Goal: Information Seeking & Learning: Learn about a topic

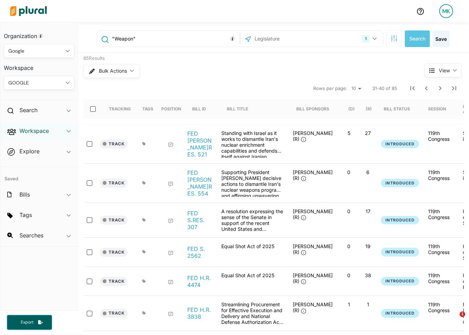
click at [47, 127] on h2 "Workspace" at bounding box center [33, 131] width 29 height 8
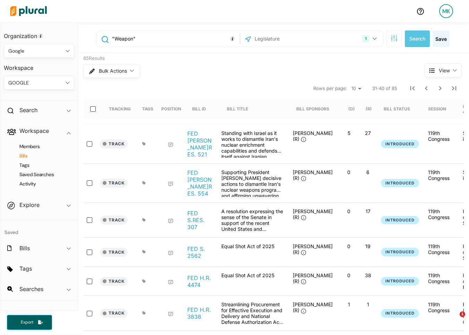
click at [28, 154] on h4 "Bills" at bounding box center [41, 156] width 60 height 7
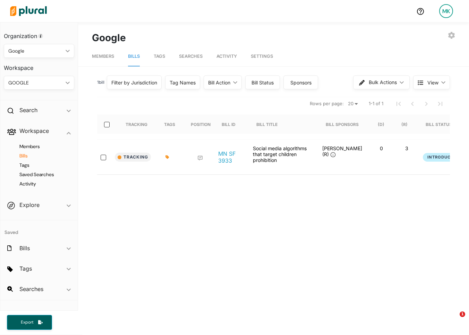
click at [52, 51] on div "Google" at bounding box center [35, 50] width 54 height 7
click at [443, 10] on div "MK" at bounding box center [446, 11] width 14 height 14
click at [415, 104] on link "Log Out" at bounding box center [427, 99] width 61 height 17
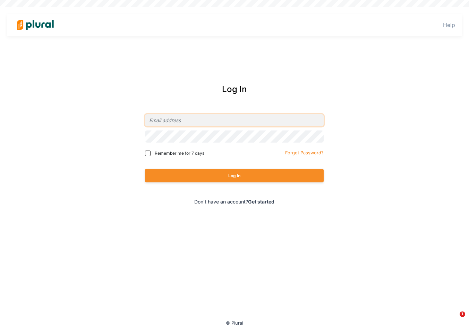
type input "max@civiceagle.com"
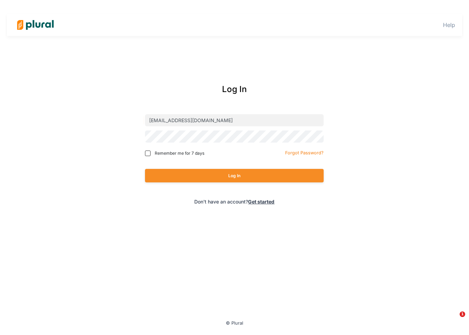
click at [179, 159] on div "Remember me for 7 days Forgot Password?" at bounding box center [234, 153] width 178 height 17
click at [179, 154] on span "Remember me for 7 days" at bounding box center [180, 153] width 50 height 6
click at [150, 154] on input "Remember me for 7 days" at bounding box center [148, 154] width 6 height 6
checkbox input "true"
click at [179, 179] on button "Log In" at bounding box center [234, 176] width 178 height 14
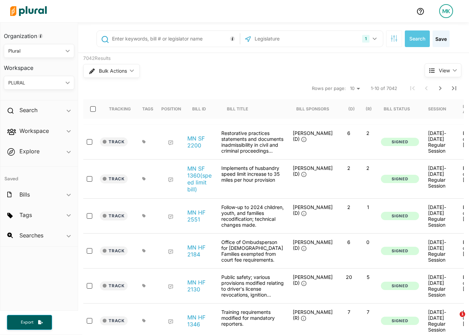
click at [41, 84] on div "PLURAL" at bounding box center [35, 82] width 54 height 7
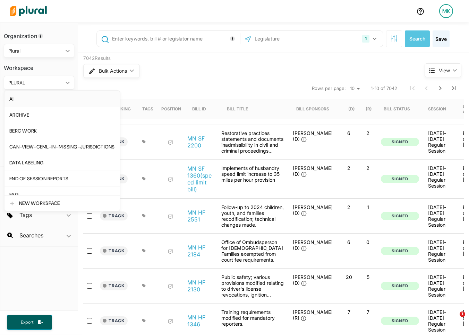
click at [37, 100] on div "AI" at bounding box center [61, 99] width 105 height 6
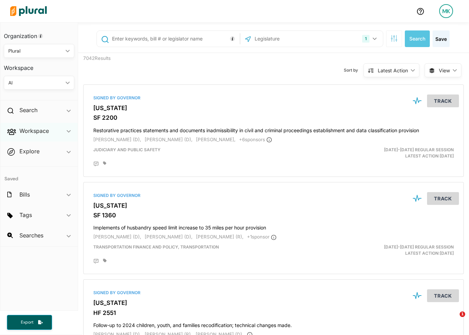
click at [49, 134] on div "Workspace ic_keyboard_arrow_down" at bounding box center [38, 132] width 77 height 19
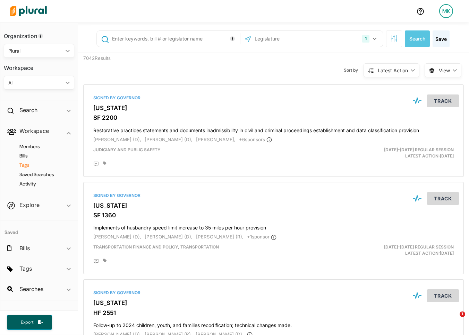
click at [27, 163] on h4 "Tags" at bounding box center [41, 165] width 60 height 7
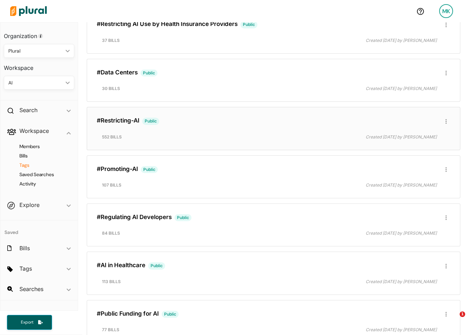
scroll to position [958, 0]
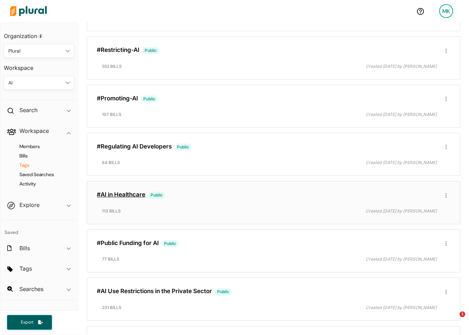
click at [134, 198] on link "#AI in Healthcare" at bounding box center [121, 194] width 49 height 7
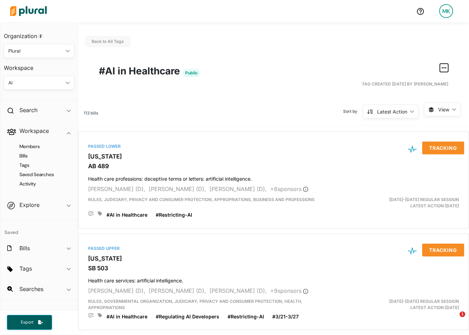
click at [446, 66] on button "button" at bounding box center [443, 68] width 8 height 8
click at [346, 79] on div "Tag Created 02/18/25 by Max Knutsen" at bounding box center [273, 84] width 349 height 12
click at [309, 103] on div "Sort by Latest Action ic_keyboard_arrow_down Latest Action Latest Action Alphan…" at bounding box center [260, 112] width 325 height 18
click at [448, 110] on span "View" at bounding box center [443, 109] width 11 height 7
click at [437, 124] on span "Table" at bounding box center [433, 126] width 41 height 6
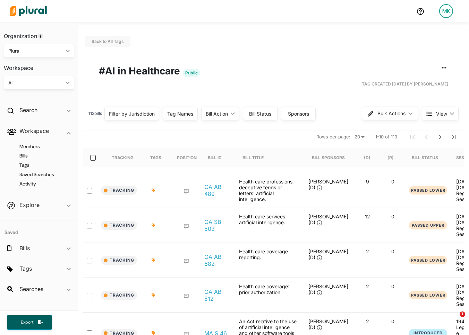
click at [144, 116] on div "Filter by Jurisdiction" at bounding box center [132, 113] width 46 height 7
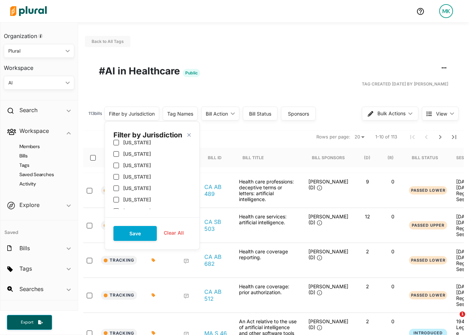
scroll to position [299, 0]
click at [140, 187] on div "US Congress" at bounding box center [151, 183] width 77 height 11
checkbox input "true"
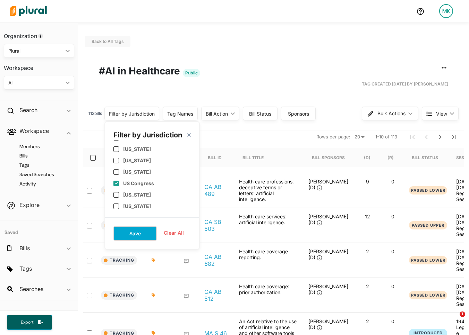
click at [141, 232] on button "Save" at bounding box center [134, 233] width 43 height 15
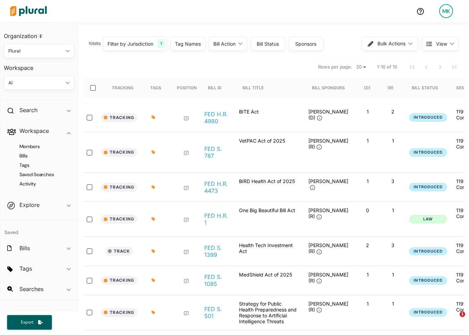
scroll to position [103, 0]
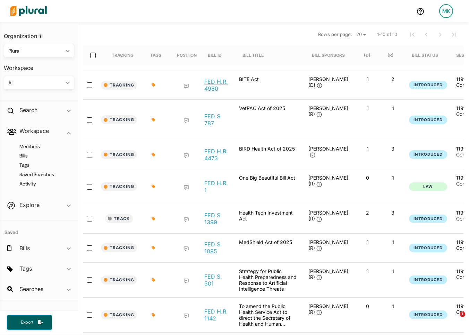
click at [220, 86] on link "FED H.R. 4980" at bounding box center [216, 85] width 24 height 14
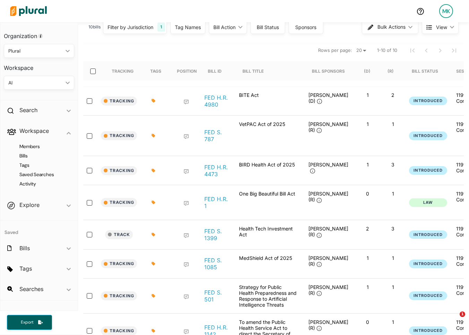
scroll to position [0, 0]
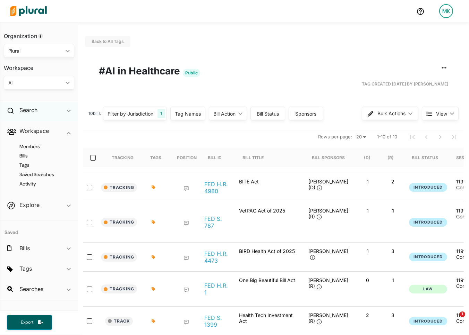
drag, startPoint x: 34, startPoint y: 111, endPoint x: 37, endPoint y: 118, distance: 7.6
click at [34, 111] on h2 "Search" at bounding box center [28, 110] width 18 height 8
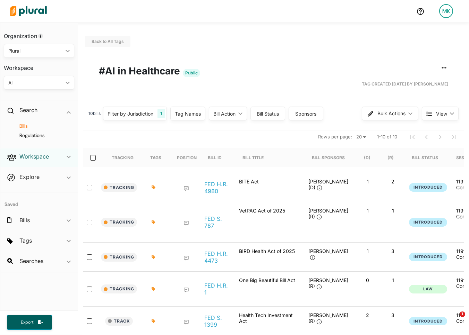
click at [36, 154] on h2 "Workspace" at bounding box center [33, 157] width 29 height 8
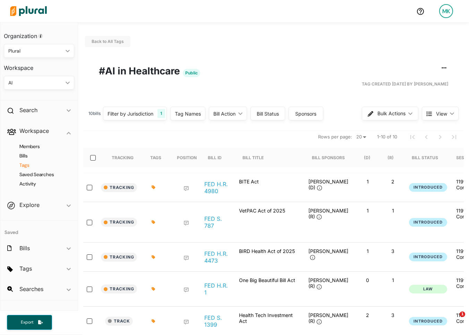
click at [25, 164] on h4 "Tags" at bounding box center [41, 165] width 60 height 7
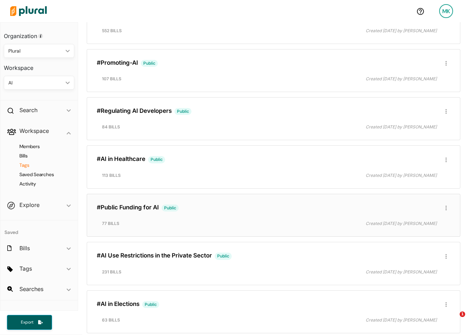
scroll to position [886, 0]
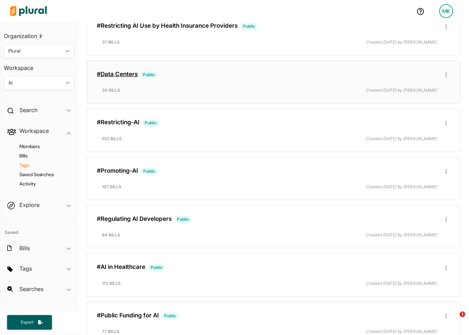
click at [121, 72] on link "#Data Centers" at bounding box center [117, 74] width 41 height 7
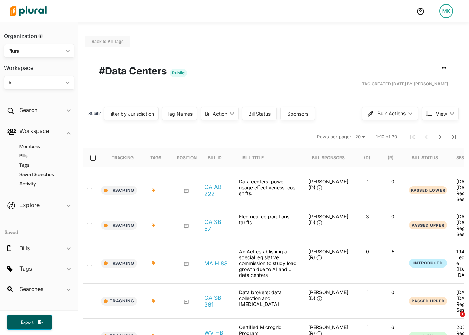
click at [157, 113] on div "Filter by Jurisdiction" at bounding box center [131, 114] width 55 height 14
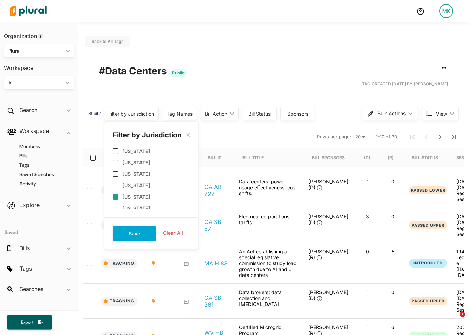
scroll to position [82, 0]
click at [136, 196] on label "US Congress" at bounding box center [137, 195] width 31 height 6
checkbox input "true"
click at [134, 235] on button "Save" at bounding box center [134, 233] width 43 height 15
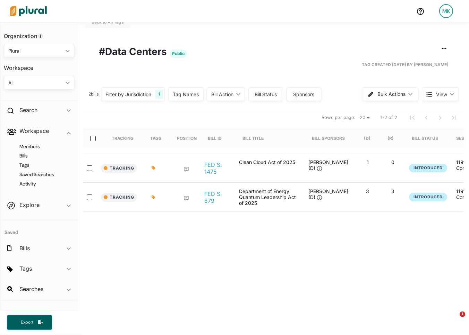
scroll to position [28, 0]
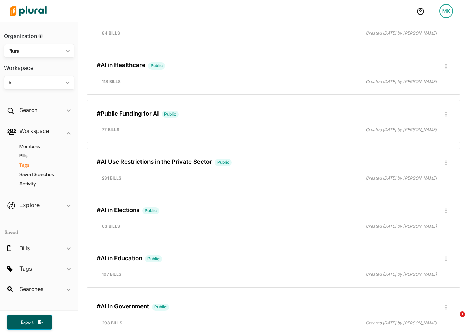
scroll to position [1105, 0]
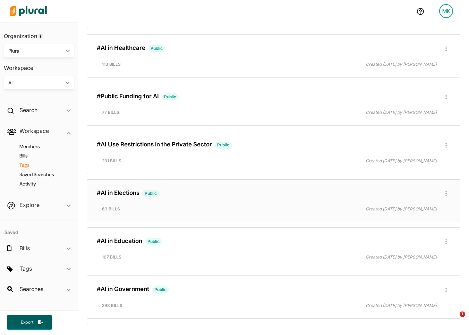
click at [189, 198] on div "#AI in Elections Public Edit/Share Tag Delete Tag ic_group_add Created with Ske…" at bounding box center [273, 201] width 367 height 37
click at [124, 193] on link "#AI in Elections" at bounding box center [118, 193] width 43 height 7
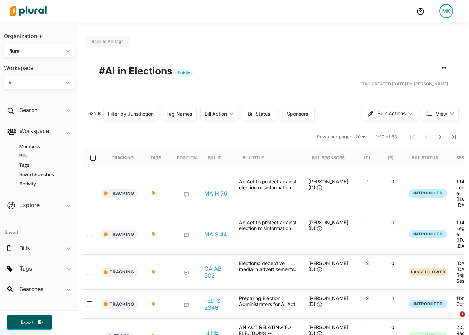
click at [140, 112] on div "Filter by Jurisdiction" at bounding box center [131, 113] width 46 height 7
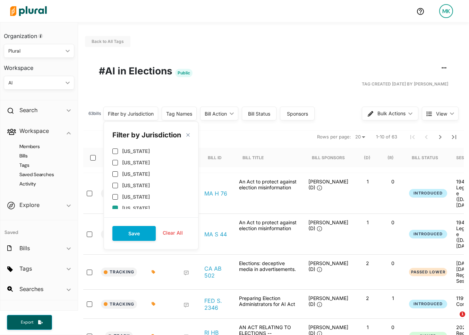
scroll to position [288, 0]
click at [136, 168] on div "US Congress" at bounding box center [150, 171] width 77 height 11
checkbox input "true"
click at [140, 235] on button "Save" at bounding box center [133, 233] width 43 height 15
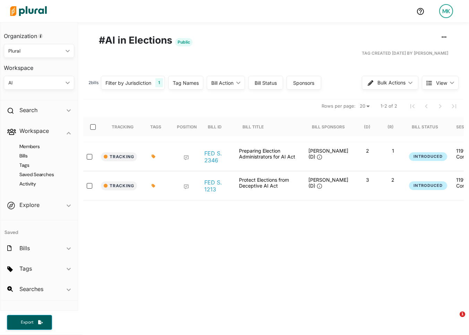
scroll to position [32, 0]
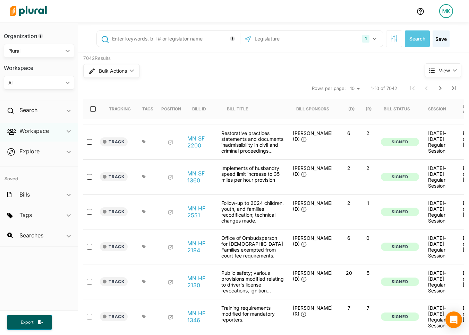
click at [57, 130] on div "Workspace ic_keyboard_arrow_down" at bounding box center [38, 132] width 77 height 19
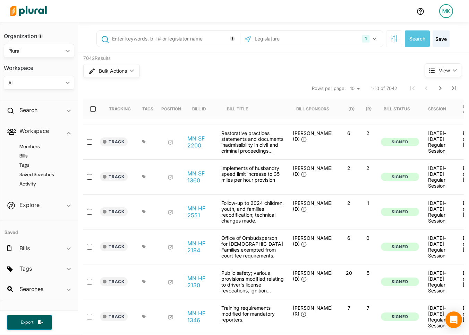
click at [29, 165] on h4 "Tags" at bounding box center [41, 165] width 60 height 7
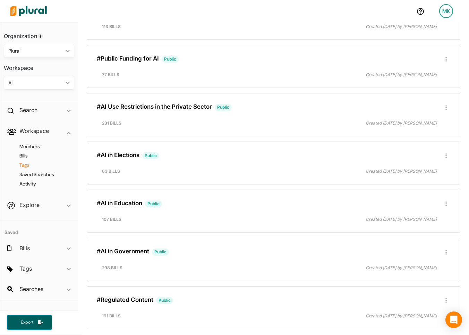
scroll to position [1162, 0]
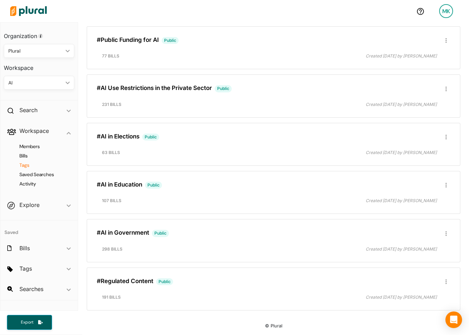
click at [140, 281] on link "#Regulated Content" at bounding box center [125, 281] width 56 height 7
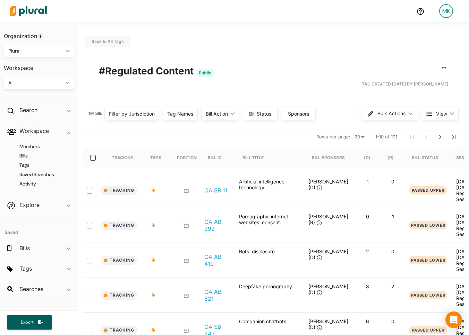
click at [147, 102] on div "Back to All Tags Edit/Share Tag Delete Tag ic_group_add Created with Sketch. Pu…" at bounding box center [273, 281] width 391 height 519
click at [145, 113] on div "Filter by Jurisdiction" at bounding box center [132, 113] width 46 height 7
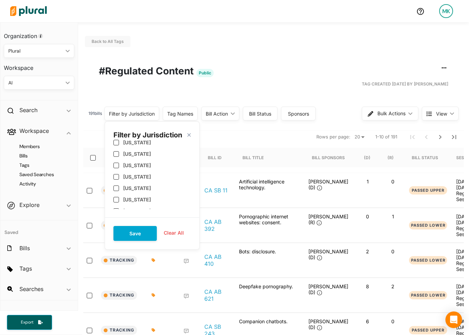
scroll to position [379, 0]
click at [135, 161] on label "US Congress" at bounding box center [138, 161] width 31 height 6
checkbox input "true"
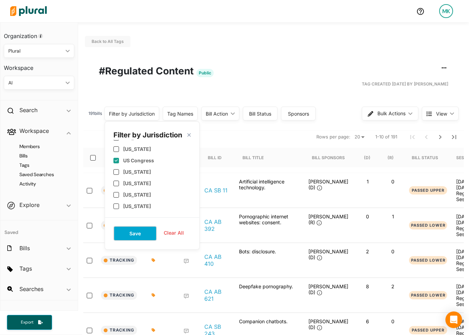
click at [145, 233] on button "Save" at bounding box center [134, 233] width 43 height 15
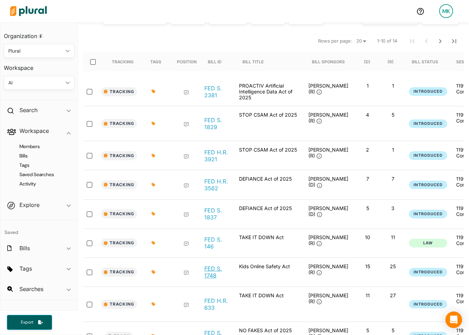
scroll to position [176, 0]
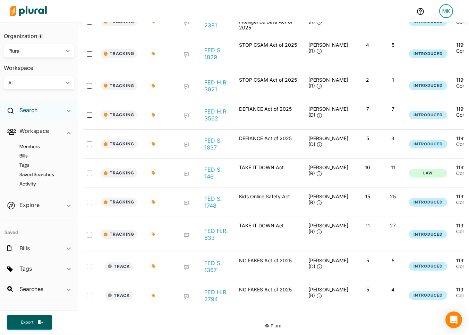
click at [34, 110] on h2 "Search" at bounding box center [28, 110] width 18 height 8
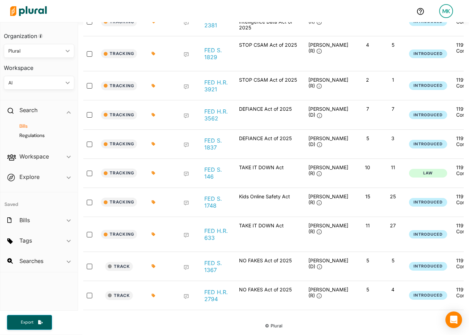
click at [28, 127] on h4 "Bills" at bounding box center [41, 126] width 60 height 7
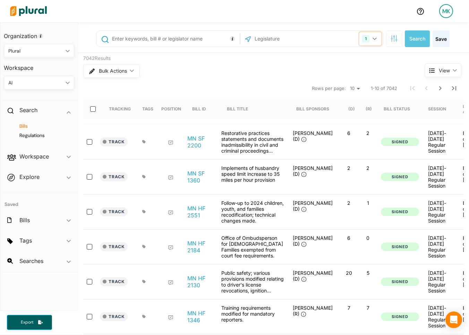
click at [374, 37] on button "1" at bounding box center [370, 38] width 22 height 13
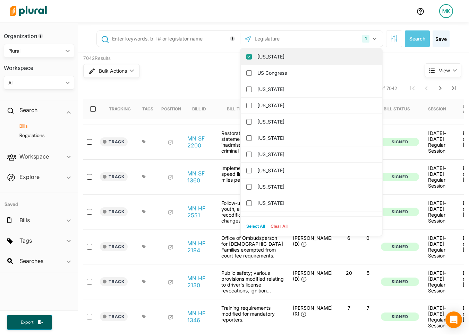
click at [274, 56] on label "Minnesota" at bounding box center [315, 57] width 117 height 10
click at [252, 56] on input "Minnesota" at bounding box center [249, 57] width 6 height 6
click at [279, 57] on label "US Congress" at bounding box center [315, 57] width 117 height 10
click at [252, 57] on input "US Congress" at bounding box center [249, 57] width 6 height 6
checkbox input "true"
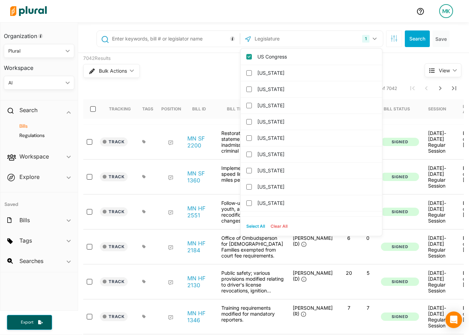
click at [182, 35] on input "text" at bounding box center [174, 38] width 126 height 13
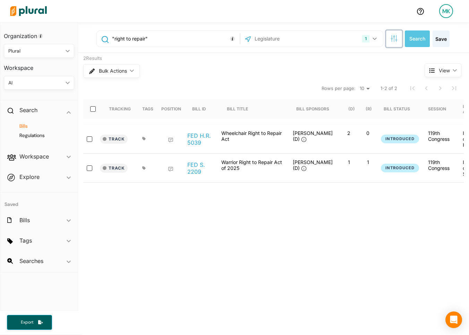
click at [391, 43] on button "button" at bounding box center [394, 38] width 16 height 17
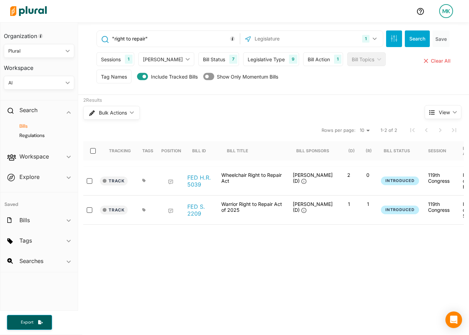
click at [117, 62] on div "Sessions" at bounding box center [111, 59] width 20 height 7
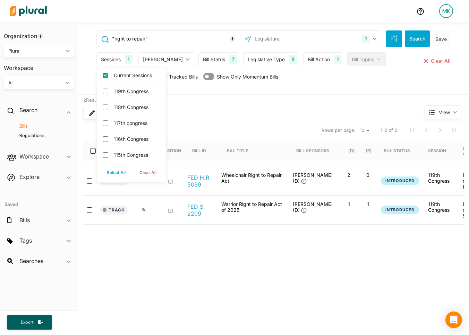
click at [118, 61] on div "Sessions" at bounding box center [111, 59] width 20 height 7
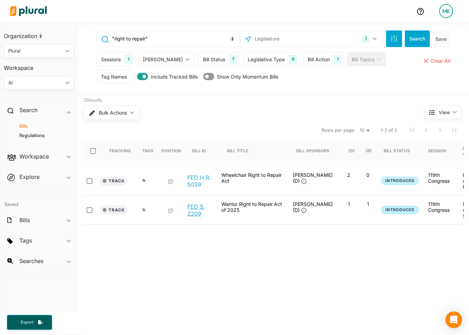
click at [203, 208] on link "FED S. 2209" at bounding box center [200, 210] width 26 height 14
click at [137, 41] on input ""right to repair"" at bounding box center [174, 38] width 126 height 13
click at [194, 187] on link "FED H.R. 5039" at bounding box center [200, 181] width 26 height 14
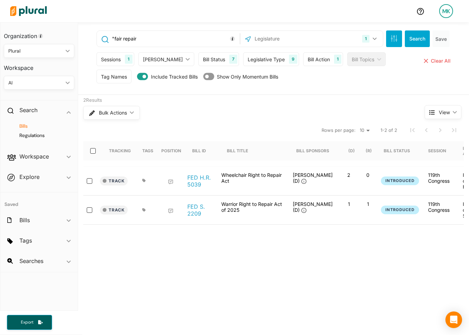
click at [156, 40] on input ""fair repair" at bounding box center [174, 38] width 126 height 13
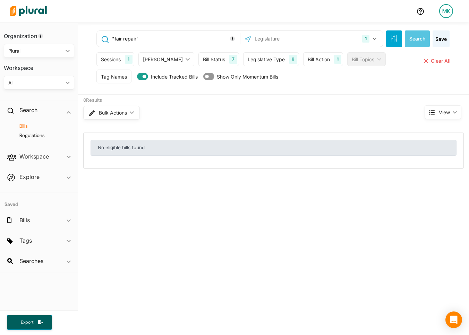
drag, startPoint x: 123, startPoint y: 39, endPoint x: 112, endPoint y: 39, distance: 11.1
click at [112, 39] on input ""fair repair"" at bounding box center [174, 38] width 126 height 13
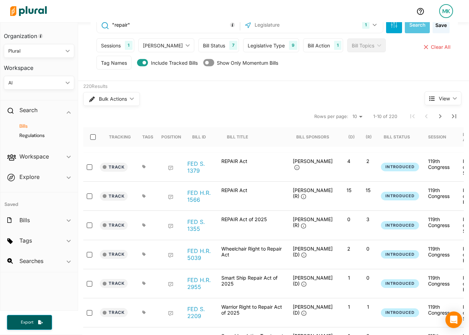
scroll to position [18, 0]
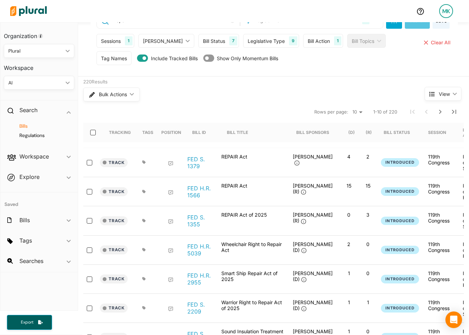
click at [187, 160] on div "FED S. 1379" at bounding box center [200, 163] width 35 height 18
click at [194, 159] on link "FED S. 1379" at bounding box center [200, 163] width 26 height 14
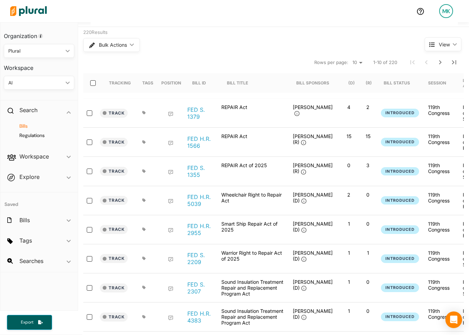
scroll to position [69, 0]
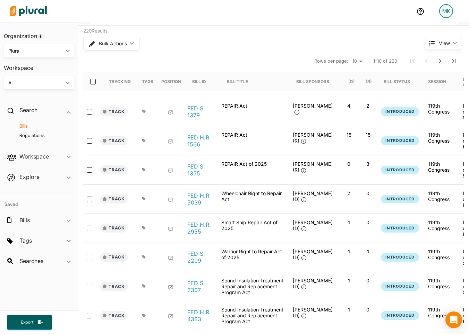
click at [199, 174] on link "FED S. 1355" at bounding box center [200, 170] width 26 height 14
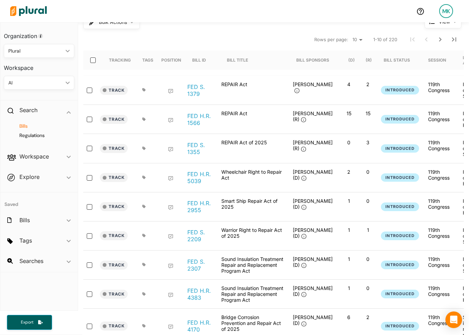
scroll to position [98, 0]
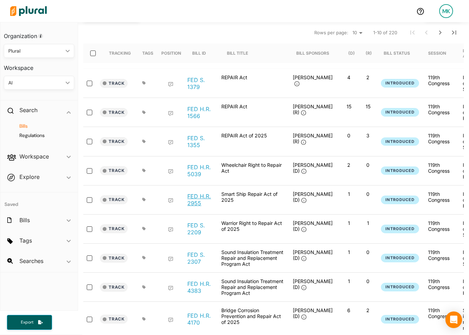
click at [200, 200] on link "FED H.R. 2955" at bounding box center [200, 200] width 26 height 14
click at [195, 260] on link "FED S. 2307" at bounding box center [200, 259] width 26 height 14
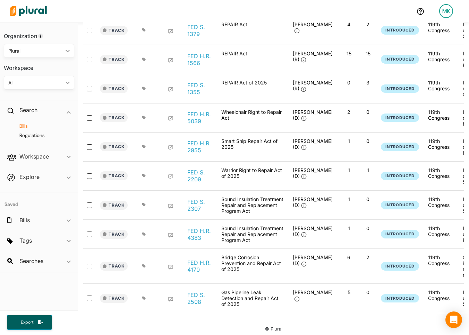
scroll to position [153, 0]
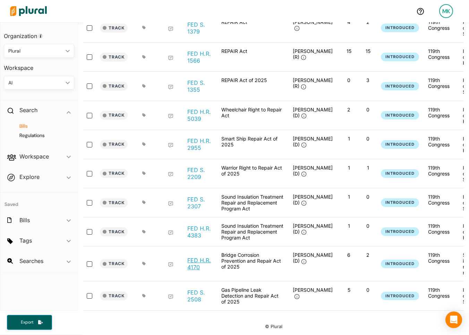
click at [204, 262] on link "FED H.R. 4170" at bounding box center [200, 264] width 26 height 14
click at [202, 295] on link "FED S. 2508" at bounding box center [200, 296] width 26 height 14
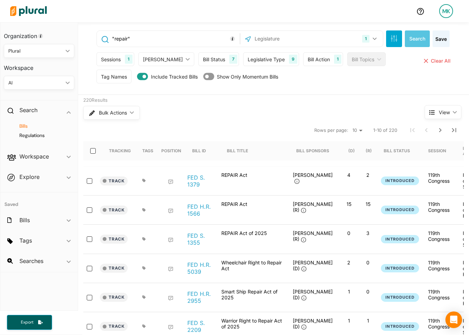
click at [192, 42] on input ""repair"" at bounding box center [174, 38] width 126 height 13
click at [192, 41] on input ""repair"" at bounding box center [174, 38] width 126 height 13
paste input "("electronic waste" OR e-waste OR ewaste OR "e waste" OR "waste electronics" OR…"
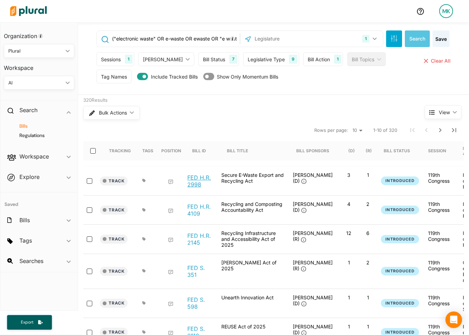
click at [202, 178] on link "FED H.R. 2998" at bounding box center [200, 181] width 26 height 14
click at [200, 214] on link "FED H.R. 4109" at bounding box center [200, 210] width 26 height 14
click at [196, 237] on link "FED H.R. 2145" at bounding box center [200, 240] width 26 height 14
click at [191, 274] on link "FED S. 351" at bounding box center [200, 272] width 26 height 14
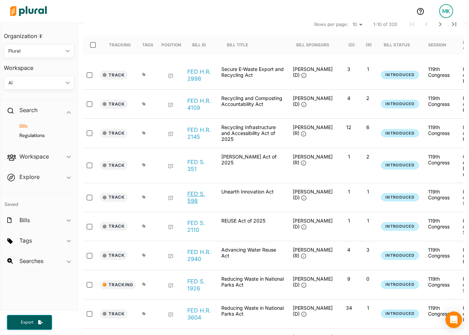
scroll to position [111, 0]
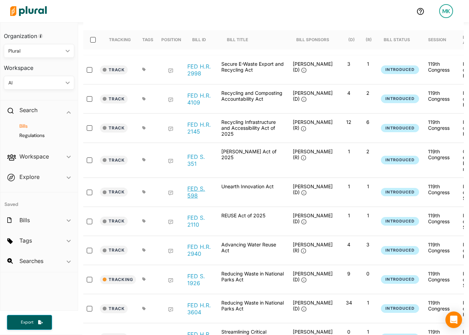
click at [193, 199] on link "FED S. 598" at bounding box center [200, 192] width 26 height 14
click at [193, 228] on link "FED S. 2110" at bounding box center [200, 222] width 26 height 14
click at [197, 258] on link "FED H.R. 2940" at bounding box center [200, 251] width 26 height 14
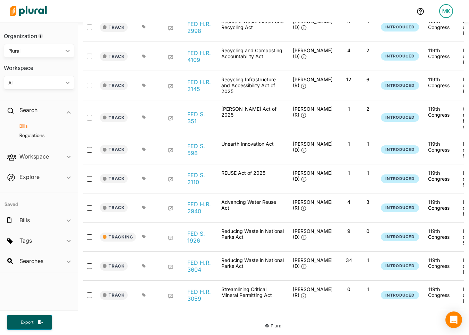
scroll to position [0, 0]
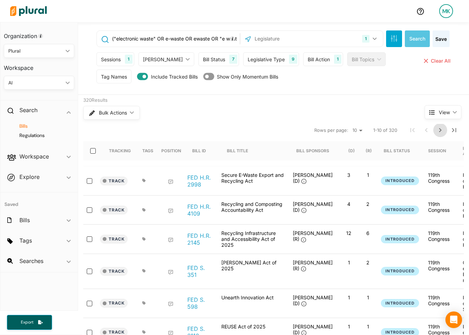
click at [440, 137] on button "Next Page" at bounding box center [440, 130] width 14 height 14
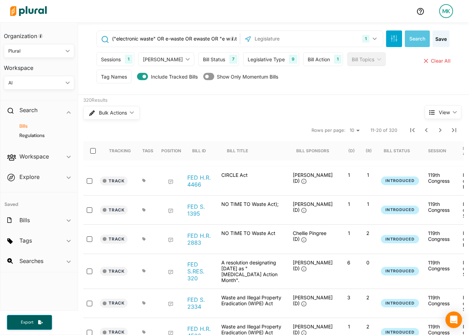
click at [116, 38] on input "("electronic waste" OR e-waste OR ewaste OR "e waste" OR "waste electronics" OR…" at bounding box center [174, 38] width 126 height 13
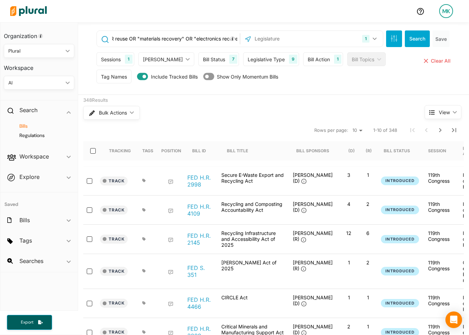
scroll to position [0, 1426]
click at [172, 40] on input "("electronic waste" OR e-waste OR ewaste OR "e waste" OR "waste electronics" OR…" at bounding box center [174, 38] width 126 height 13
click at [131, 39] on input "("electronic waste" OR e-waste OR ewaste OR "e waste" OR "waste electronics" OR…" at bounding box center [174, 38] width 126 height 13
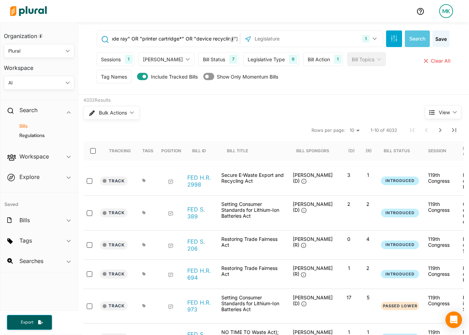
scroll to position [0, 871]
click at [181, 39] on input "("electronic waste" OR e-waste OR ewaste OR "e waste" OR "waste electronics" OR…" at bounding box center [174, 38] width 126 height 13
click at [130, 37] on input "("electronic waste" OR e-waste OR ewaste OR "e waste" OR "waste electronics" OR…" at bounding box center [174, 38] width 126 height 13
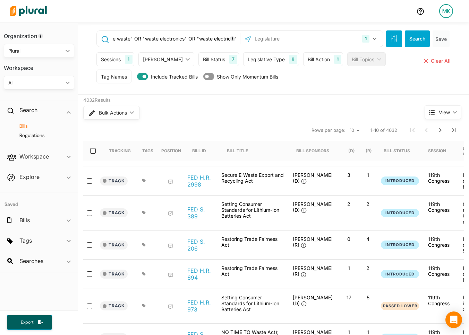
scroll to position [0, 111]
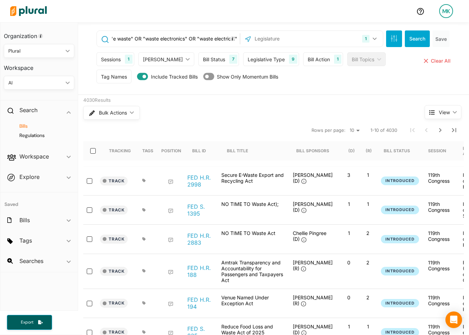
scroll to position [0, 110]
click at [198, 38] on input "("electronic waste" OR e-waste OR ewaste OR "e waste" OR "waste electronics" OR…" at bounding box center [174, 38] width 126 height 13
click at [186, 39] on input "("electronic waste" OR e-waste OR ewaste OR "e waste" OR "waste electronics" OR…" at bounding box center [174, 38] width 126 height 13
click at [144, 39] on input "("electronic waste" OR e-waste OR ewaste OR "e waste" OR "waste electronics" OR…" at bounding box center [174, 38] width 126 height 13
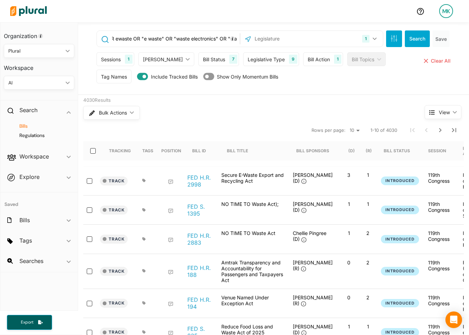
scroll to position [0, 76]
click at [165, 38] on input "("electronic waste" OR e-waste OR ewaste OR "e waste" OR "waste electronics" OR…" at bounding box center [174, 38] width 126 height 13
click at [145, 37] on input "("electronic waste" OR e-waste OR ewaste OR "e waste" OR "waste electronics" OR…" at bounding box center [174, 38] width 126 height 13
click at [134, 38] on input "("electronic waste" OR e-waste OR ewaste OR "e waste" OR "waste electronics" OR…" at bounding box center [174, 38] width 126 height 13
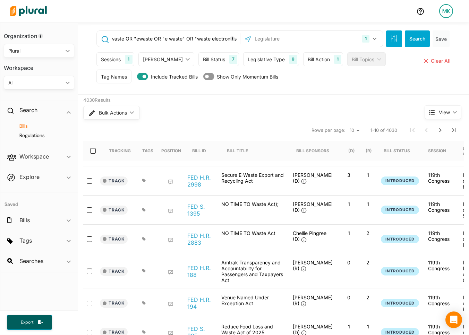
click at [153, 39] on input "("electronic waste" OR e-waste OR "ewaste OR "e waste" OR "waste electronics" O…" at bounding box center [174, 38] width 126 height 13
click at [147, 38] on input "("electronic waste" OR e-waste OR "ewaste" OR "e waste" OR "waste electronics" …" at bounding box center [174, 38] width 126 height 13
click at [167, 39] on input "("electronic waste" OR "e-waste OR "ewaste" OR "e waste" OR "waste electronics"…" at bounding box center [174, 38] width 126 height 13
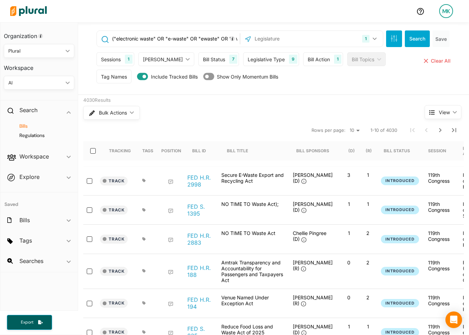
click at [155, 38] on input "("electronic waste" OR "e-waste" OR "ewaste" OR "e waste" OR "waste electronics…" at bounding box center [174, 38] width 126 height 13
click at [116, 38] on input "("electronic waste" OR "e-waste" OR "ewaste" OR "e waste" OR "waste electronics…" at bounding box center [174, 38] width 126 height 13
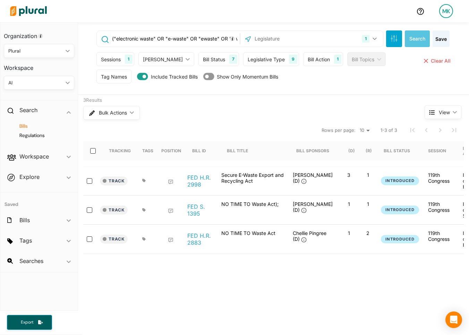
click at [195, 199] on div "Track FED S. 1395 NO TIME TO Waste Act); Chris Coons (D) 1 1 Introduced 119th C…" at bounding box center [324, 210] width 483 height 29
click at [195, 209] on link "FED S. 1395" at bounding box center [200, 210] width 26 height 14
click at [193, 242] on link "FED H.R. 2883" at bounding box center [200, 240] width 26 height 14
click at [185, 42] on input "("electronic waste" OR "e-waste" OR "ewaste" OR "e waste" OR "waste electronics…" at bounding box center [174, 38] width 126 height 13
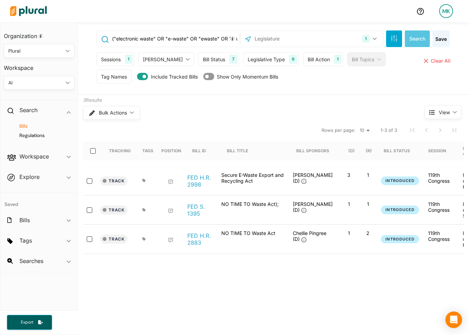
click at [185, 42] on input "("electronic waste" OR "e-waste" OR "ewaste" OR "e waste" OR "waste electronics…" at bounding box center [174, 38] width 126 height 13
click at [149, 41] on input "("electronic waste" OR "e-waste" OR "ewaste" OR "e waste" OR "waste electronics…" at bounding box center [174, 38] width 126 height 13
click at [149, 40] on input "("electronic waste" OR "e-waste" OR "ewaste" OR "e waste" OR "waste electronics…" at bounding box center [174, 38] width 126 height 13
paste input "("obstructing traffic" OR "blocking highway" OR "blocking roadway" OR "obstruct…"
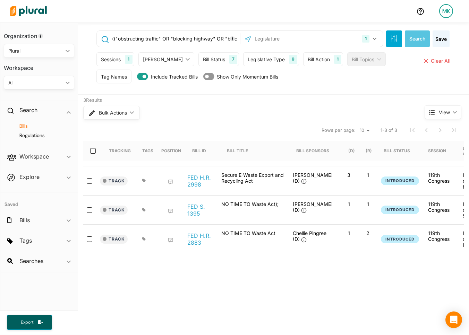
scroll to position [0, 102]
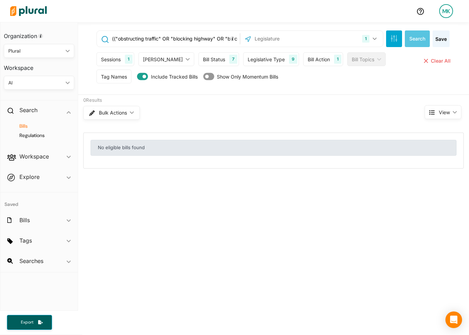
click at [114, 40] on input "(("obstructing traffic" OR "blocking highway" OR "blocking roadway" OR "obstruc…" at bounding box center [174, 38] width 126 height 13
click at [145, 44] on input "("obstructing traffic" OR "blocking highway" OR "blocking roadway" OR "obstruct…" at bounding box center [174, 38] width 126 height 13
paste input "protest" OR "demonstration" OR "rally" OR "march" OR "civil disobedience" OR "p…"
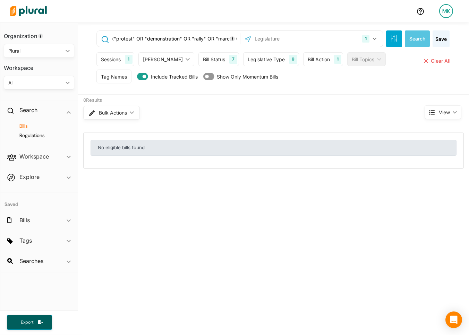
scroll to position [0, 274]
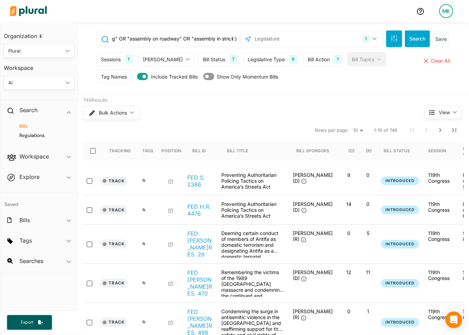
scroll to position [0, 272]
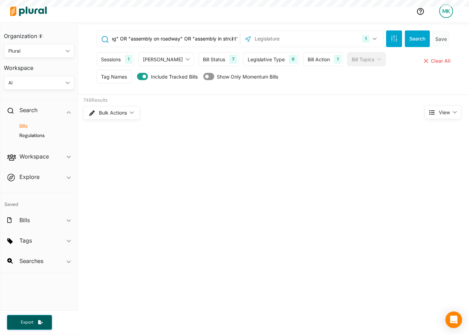
scroll to position [0, 273]
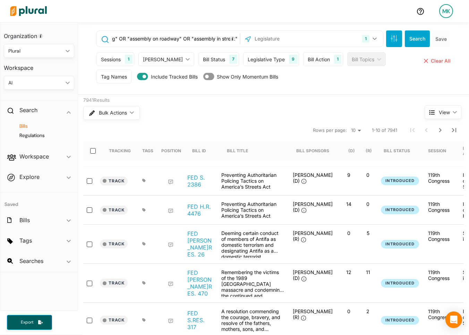
click at [192, 35] on input "("protest" OR "demonstration" OR "rally" OR "march" OR "civil disobedience" OR …" at bounding box center [174, 38] width 126 height 13
click at [181, 37] on input "("protest" OR "demonstration" OR "rally" OR "march" OR "civil disobedience" OR …" at bounding box center [174, 38] width 126 height 13
click at [130, 36] on input "("protest" OR "demonstration" OR "rally" OR "march" OR "civil disobedience" OR …" at bounding box center [174, 38] width 126 height 13
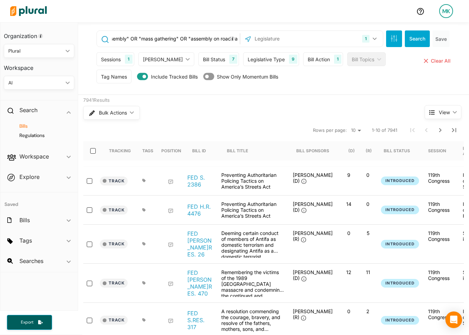
click at [177, 39] on input "("protest" OR "demonstration" OR "rally" OR "march" OR "civil disobedience" OR …" at bounding box center [174, 38] width 126 height 13
click at [140, 40] on input "("protest" OR "demonstration" OR "rally" OR "march" OR "civil disobedience" OR …" at bounding box center [174, 38] width 126 height 13
click at [185, 39] on input "("protest" OR "demonstration" OR "rally" OR "march" OR "civil disobedience" OR …" at bounding box center [174, 38] width 126 height 13
click at [146, 38] on input "("protest" OR "demonstration" OR "rally" OR "march" OR "civil disobedience" OR …" at bounding box center [174, 38] width 126 height 13
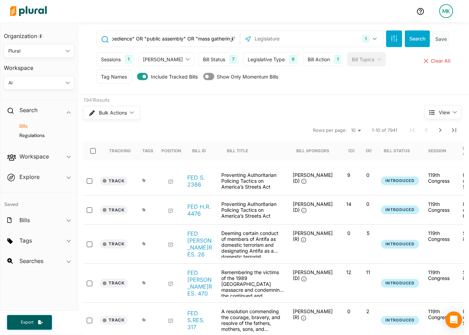
click at [143, 39] on input "("protest" OR "demonstration" OR "rally" OR "march" OR "civil disobedience" OR …" at bounding box center [174, 38] width 126 height 13
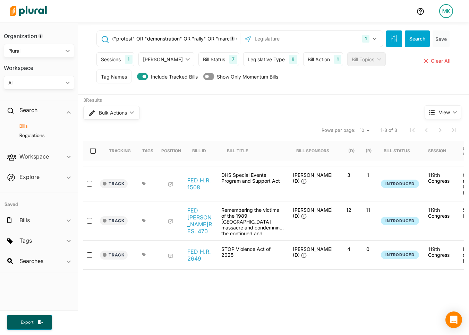
click at [143, 39] on input "("protest" OR "demonstration" OR "rally" OR "march" OR "civil disobedience" OR …" at bounding box center [174, 38] width 126 height 13
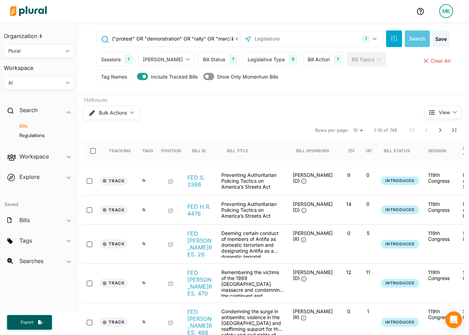
click at [143, 39] on input "("protest" OR "demonstration" OR "rally" OR "march" OR "civil disobedience" OR …" at bounding box center [174, 38] width 126 height 13
click at [116, 37] on input "("protest" OR "demonstration" OR "rally" OR "march" OR "civil disobedience" OR …" at bounding box center [174, 38] width 126 height 13
click at [134, 39] on input "("protest" OR "demonstration" OR "rally" OR "march" OR "civil disobedience" OR …" at bounding box center [174, 38] width 126 height 13
click at [147, 38] on input "("protest" OR "demonstration" OR "rally" OR "march" OR "civil disobedience" OR …" at bounding box center [174, 38] width 126 height 13
click at [181, 40] on input "("protest" OR "demonstration" OR "rally" OR "march" OR "civil disobedience" OR …" at bounding box center [174, 38] width 126 height 13
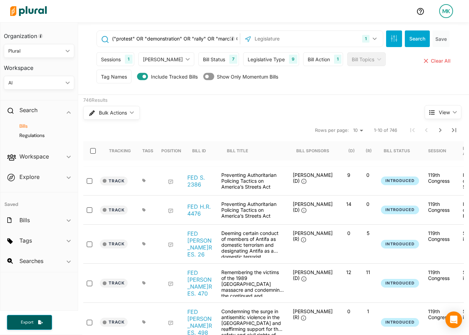
click at [193, 39] on input "("protest" OR "demonstration" OR "rally" OR "march" OR "civil disobedience" OR …" at bounding box center [174, 38] width 126 height 13
click at [205, 38] on input "("protest" OR "demonstration" OR "rally" OR "march" OR "civil disobedience" OR …" at bounding box center [174, 38] width 126 height 13
click at [184, 38] on input "("protest" OR "demonstration" OR "rally" OR "march" OR "civil disobedience" OR …" at bounding box center [174, 38] width 126 height 13
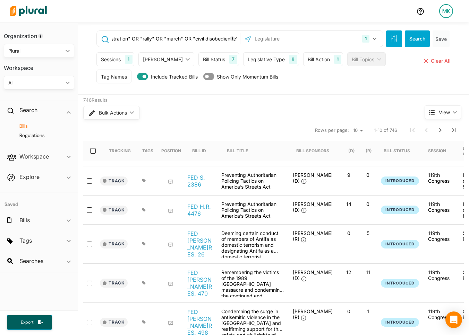
click at [183, 38] on input "("protest" OR "demonstration" OR "rally" OR "march" OR "civil disobedience" OR …" at bounding box center [174, 38] width 126 height 13
type input "("protest" OR "demonstration" OR "rally" OR "march" OR "civil disobedience" OR …"
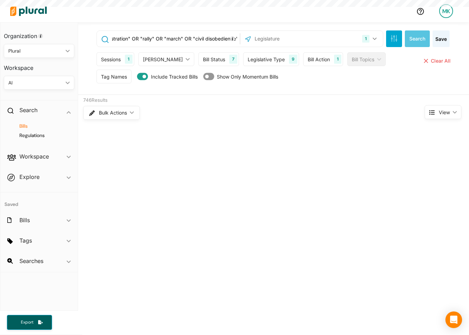
click at [183, 38] on input "("protest" OR "demonstration" OR "rally" OR "march" OR "civil disobedience" OR …" at bounding box center [174, 38] width 126 height 13
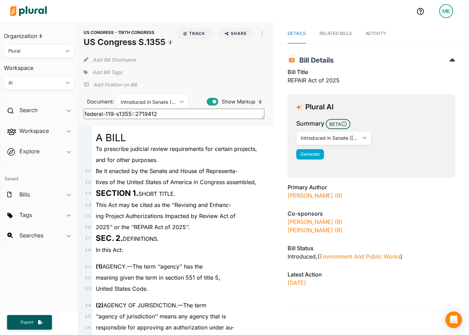
click at [213, 147] on span "To prescribe judicial review requirements for certain projects," at bounding box center [176, 149] width 161 height 7
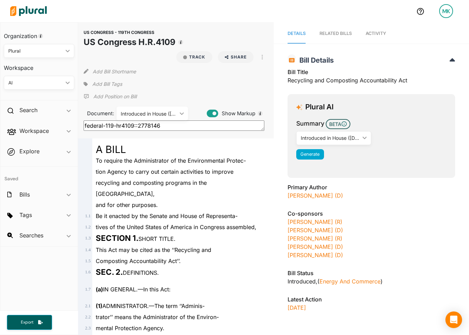
click at [199, 200] on div "and for other purposes." at bounding box center [178, 205] width 173 height 11
click at [148, 116] on div "Introduced in House (6/24/2025)" at bounding box center [149, 113] width 56 height 7
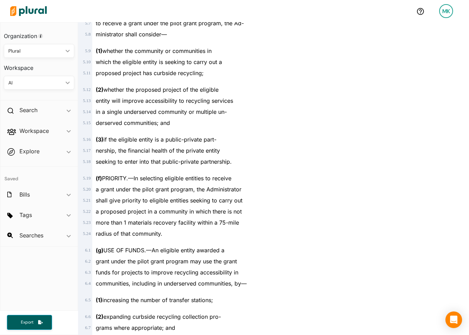
scroll to position [1115, 0]
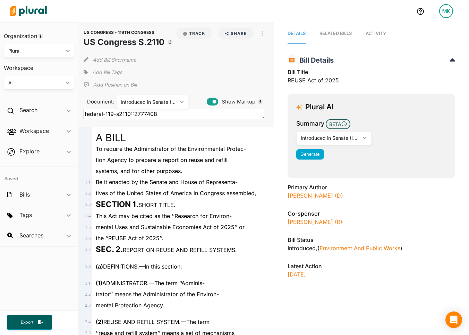
click at [193, 239] on div "the ‘‘REUSE Act of 2025’’." at bounding box center [178, 238] width 173 height 11
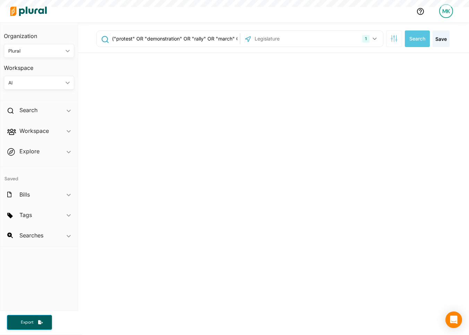
click at [158, 42] on input "("protest" OR "demonstration" OR "rally" OR "march" OR "civil disobedience" OR …" at bounding box center [174, 38] width 126 height 13
click at [158, 42] on div "("protest" OR "demonstration" OR "rally" OR "march" OR "civil disobedience" OR …" at bounding box center [273, 230] width 391 height 416
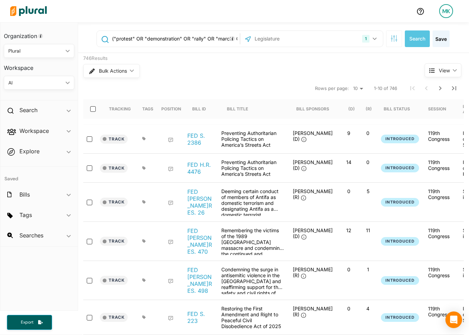
click at [165, 38] on input "("protest" OR "demonstration" OR "rally" OR "march" OR "civil disobedience" OR …" at bounding box center [174, 38] width 126 height 13
click at [152, 40] on input "("protest" OR "demonstration" OR "rally" OR "march" OR "civil disobedience" OR …" at bounding box center [174, 38] width 126 height 13
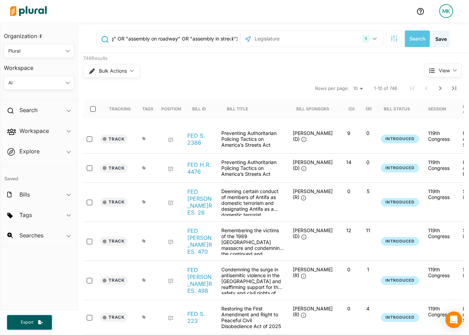
click at [151, 40] on input "("protest" OR "demonstration" OR "rally" OR "march" OR "civil disobedience" OR …" at bounding box center [174, 38] width 126 height 13
click at [113, 36] on input "("protest" OR "demonstration" OR "rally" OR "march" OR "civil disobedience" OR …" at bounding box center [174, 38] width 126 height 13
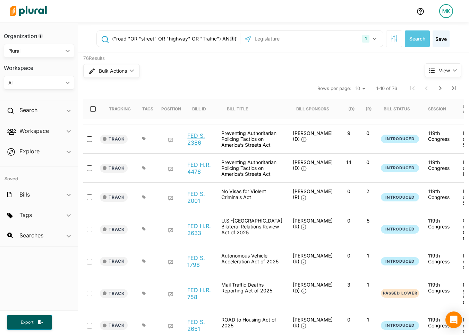
click at [195, 136] on link "FED S. 2386" at bounding box center [200, 139] width 26 height 14
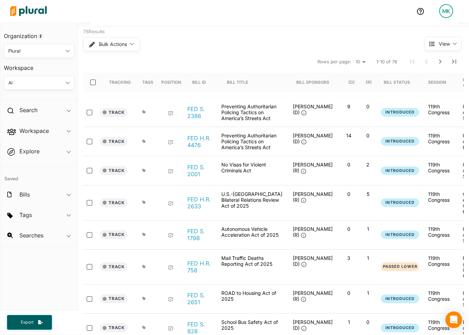
scroll to position [26, 0]
click at [197, 169] on link "FED S. 2001" at bounding box center [200, 172] width 26 height 14
click at [205, 207] on link "FED H.R. 2633" at bounding box center [200, 204] width 26 height 14
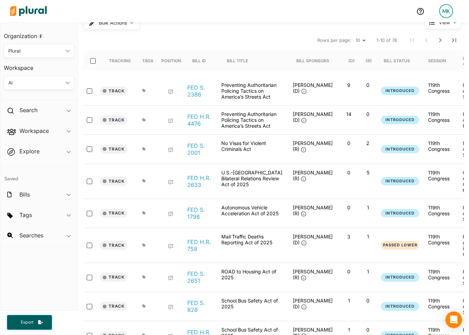
scroll to position [48, 0]
click at [194, 213] on link "FED S. 1798" at bounding box center [200, 214] width 26 height 14
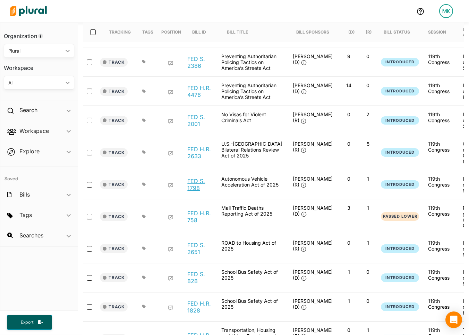
scroll to position [77, 0]
click at [194, 217] on link "FED H.R. 758" at bounding box center [200, 217] width 26 height 14
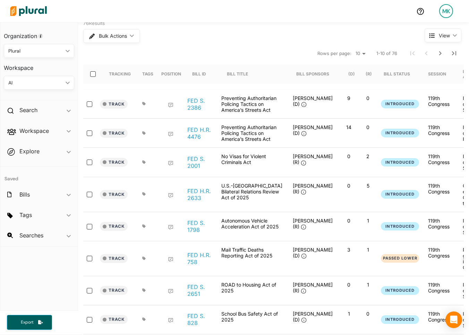
scroll to position [0, 0]
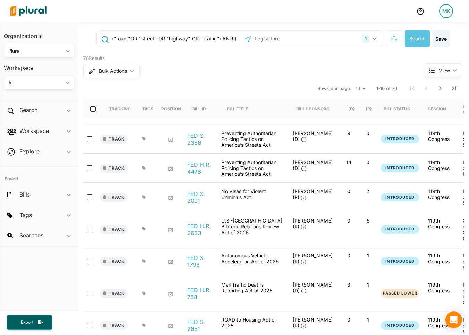
click at [184, 41] on input "("road "OR "street" OR "highway" OR "Traffic") AND ("protest" OR "demonstration…" at bounding box center [174, 38] width 126 height 13
drag, startPoint x: 200, startPoint y: 38, endPoint x: 170, endPoint y: 39, distance: 29.8
click at [170, 39] on input "("road "OR "street" OR "highway" OR "Traffic") AND ("protest" OR "demonstration…" at bounding box center [174, 38] width 126 height 13
type input "("road "OR "street" OR "highway" OR "Traffic") AND ("protest" OR "demonstration…"
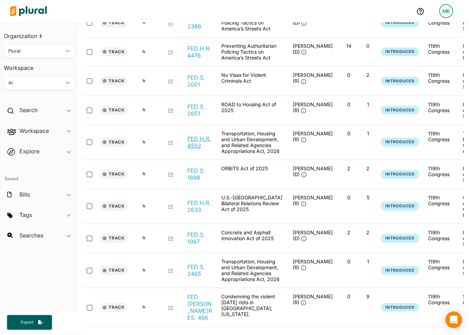
scroll to position [131, 0]
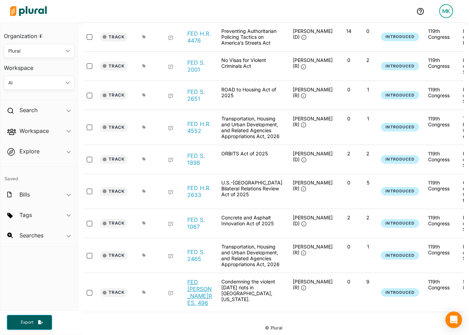
click at [200, 296] on link "FED H.RES. 496" at bounding box center [200, 293] width 26 height 28
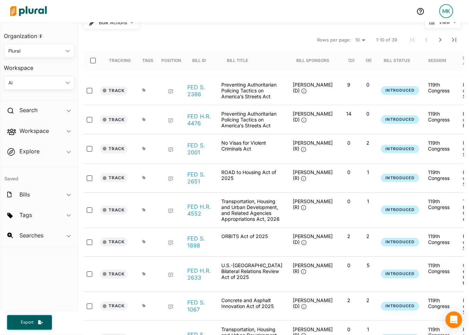
scroll to position [0, 0]
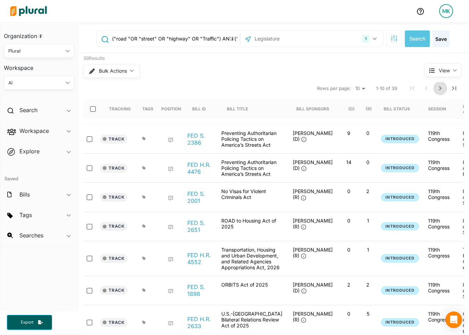
click at [434, 88] on button "Next Page" at bounding box center [440, 88] width 14 height 14
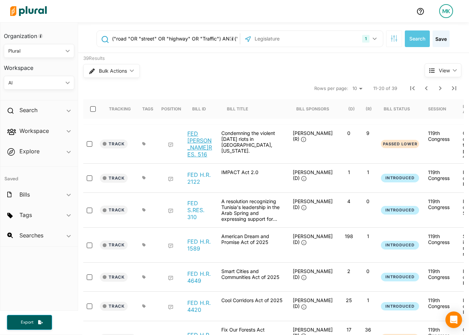
click at [198, 143] on link "FED H.RES. 516" at bounding box center [200, 144] width 26 height 28
click at [194, 174] on link "FED H.R. 2122" at bounding box center [200, 179] width 26 height 14
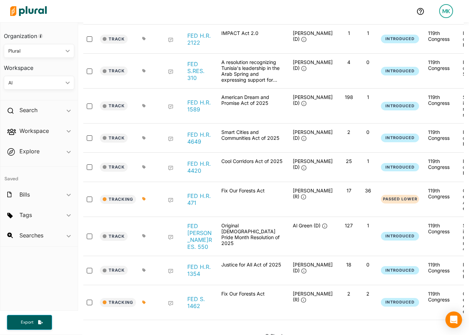
scroll to position [141, 0]
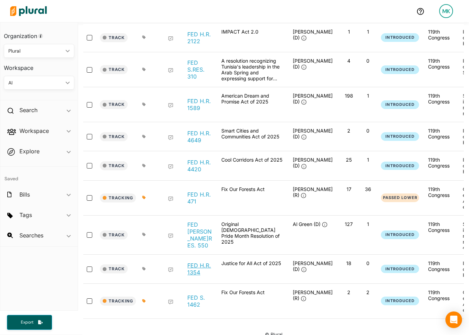
click at [196, 262] on link "FED H.R. 1354" at bounding box center [200, 269] width 26 height 14
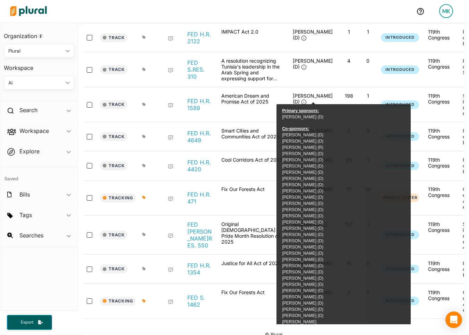
scroll to position [0, 0]
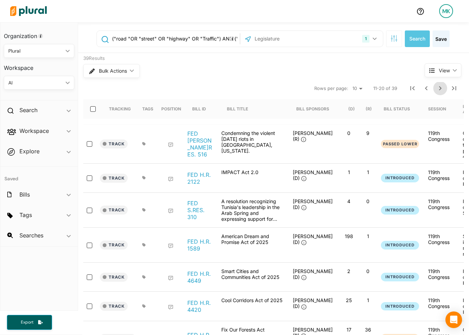
click at [438, 86] on icon "Next Page" at bounding box center [440, 88] width 8 height 8
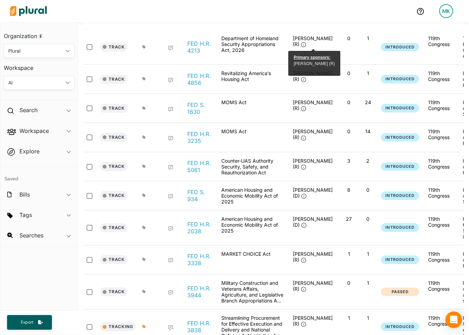
scroll to position [96, 0]
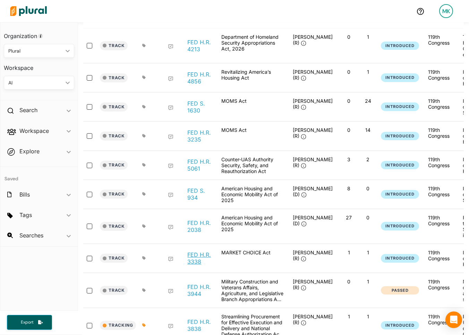
click at [198, 263] on link "FED H.R. 3338" at bounding box center [200, 259] width 26 height 14
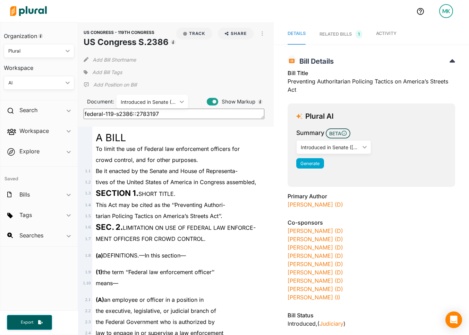
click at [236, 203] on div "This Act may be cited as the ‘‘Preventing Authori-" at bounding box center [178, 205] width 173 height 11
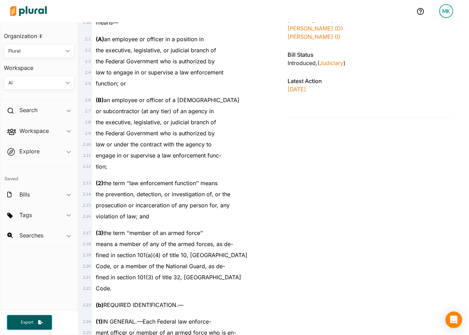
scroll to position [5, 0]
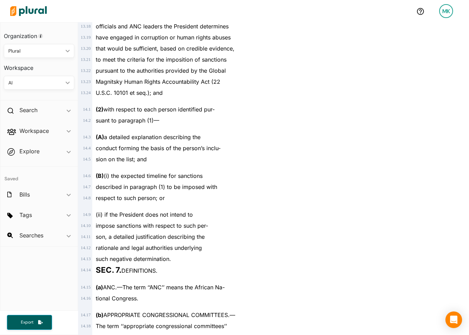
scroll to position [2224, 0]
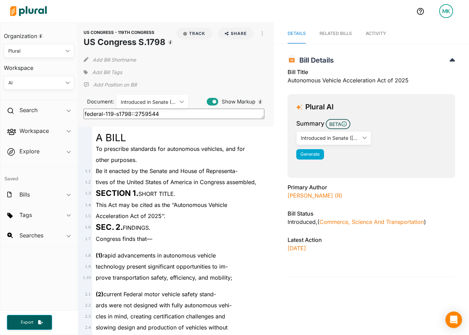
click at [204, 168] on span "Be it enacted by the Senate and House of Representa-" at bounding box center [167, 171] width 142 height 7
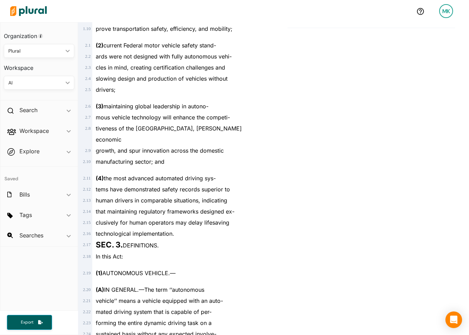
scroll to position [799, 0]
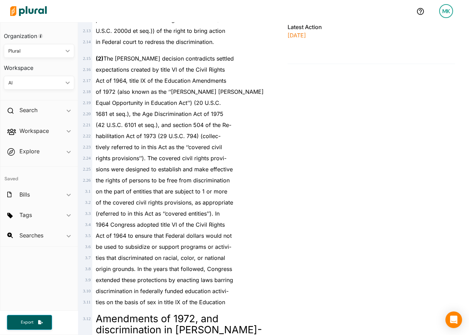
click at [225, 177] on span "the rights of persons to be free from discrimination" at bounding box center [163, 180] width 134 height 7
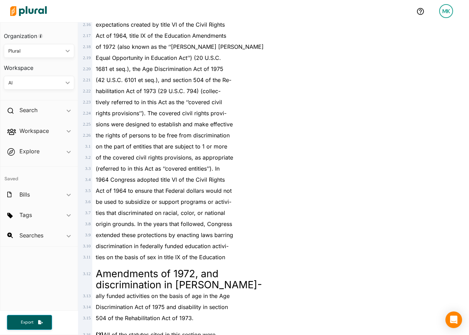
scroll to position [572, 0]
